Goal: Check status: Check status

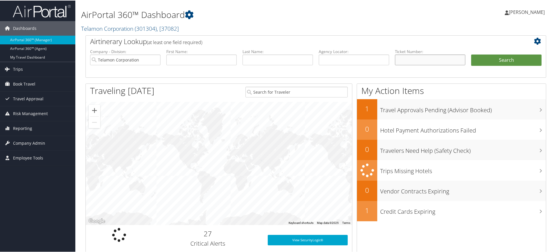
click at [420, 61] on input "text" at bounding box center [430, 59] width 70 height 11
paste input "1397311471057"
type input "1397311471057"
click at [155, 60] on input "Telamon Corporation" at bounding box center [125, 59] width 70 height 11
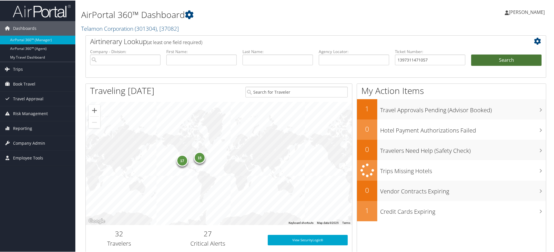
click at [486, 58] on button "Search" at bounding box center [506, 60] width 70 height 12
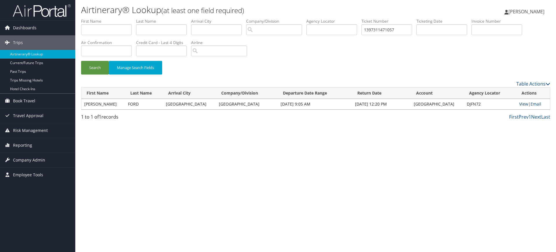
click at [523, 106] on link "View" at bounding box center [523, 104] width 9 height 6
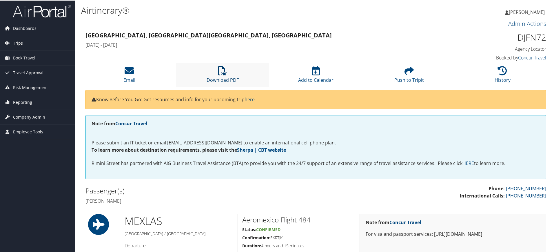
click at [219, 70] on icon at bounding box center [222, 69] width 9 height 9
